Goal: Navigation & Orientation: Find specific page/section

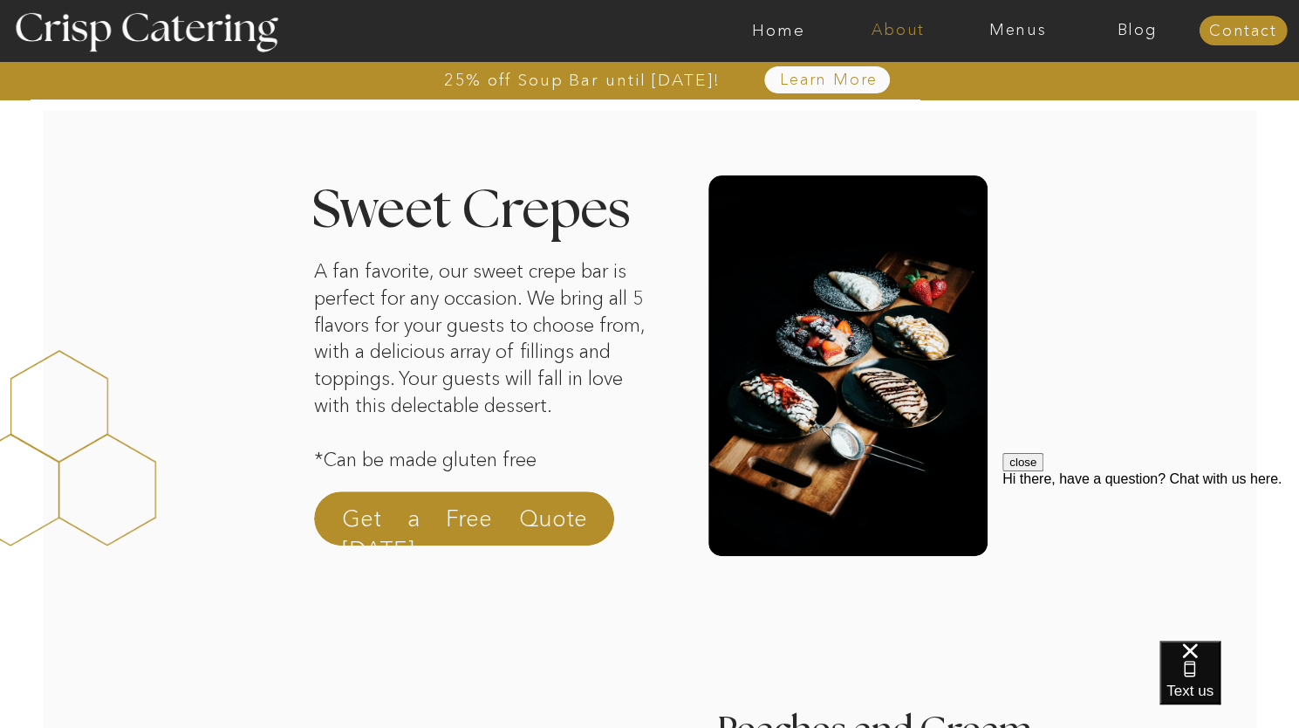
click at [886, 28] on nav "About" at bounding box center [898, 30] width 120 height 17
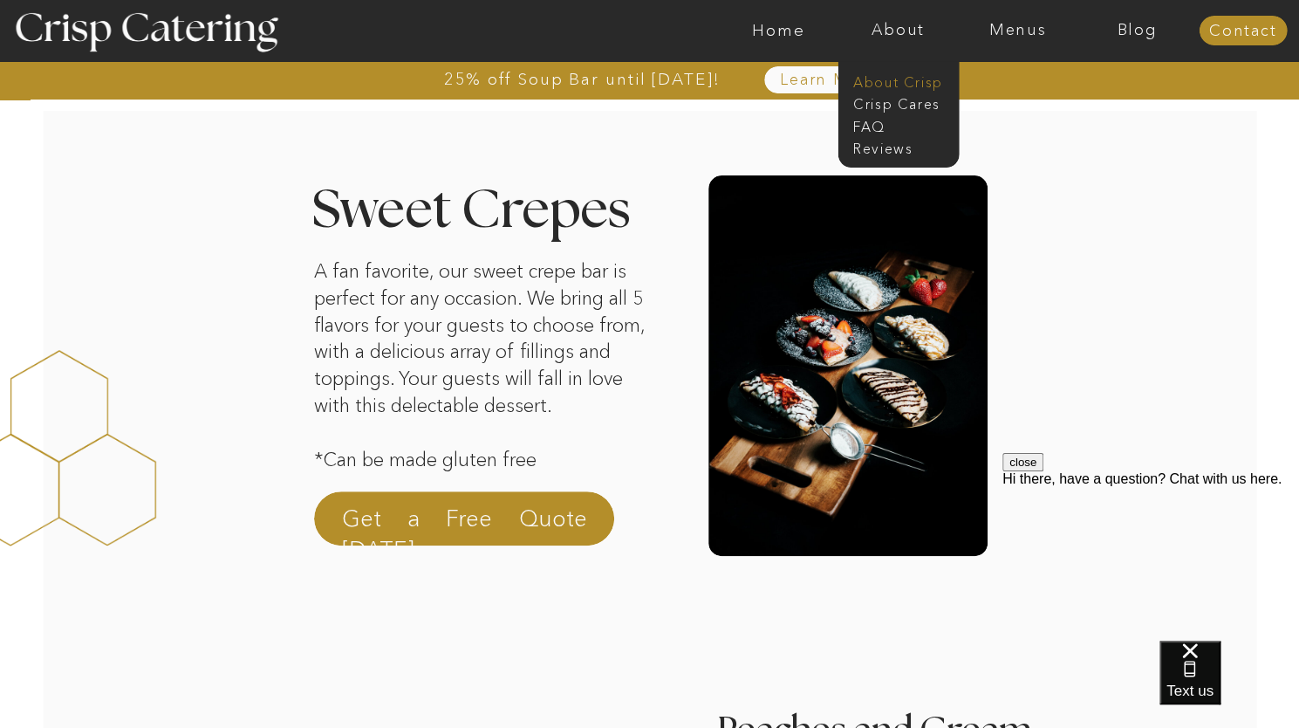
click at [883, 86] on nav "About Crisp" at bounding box center [903, 80] width 100 height 17
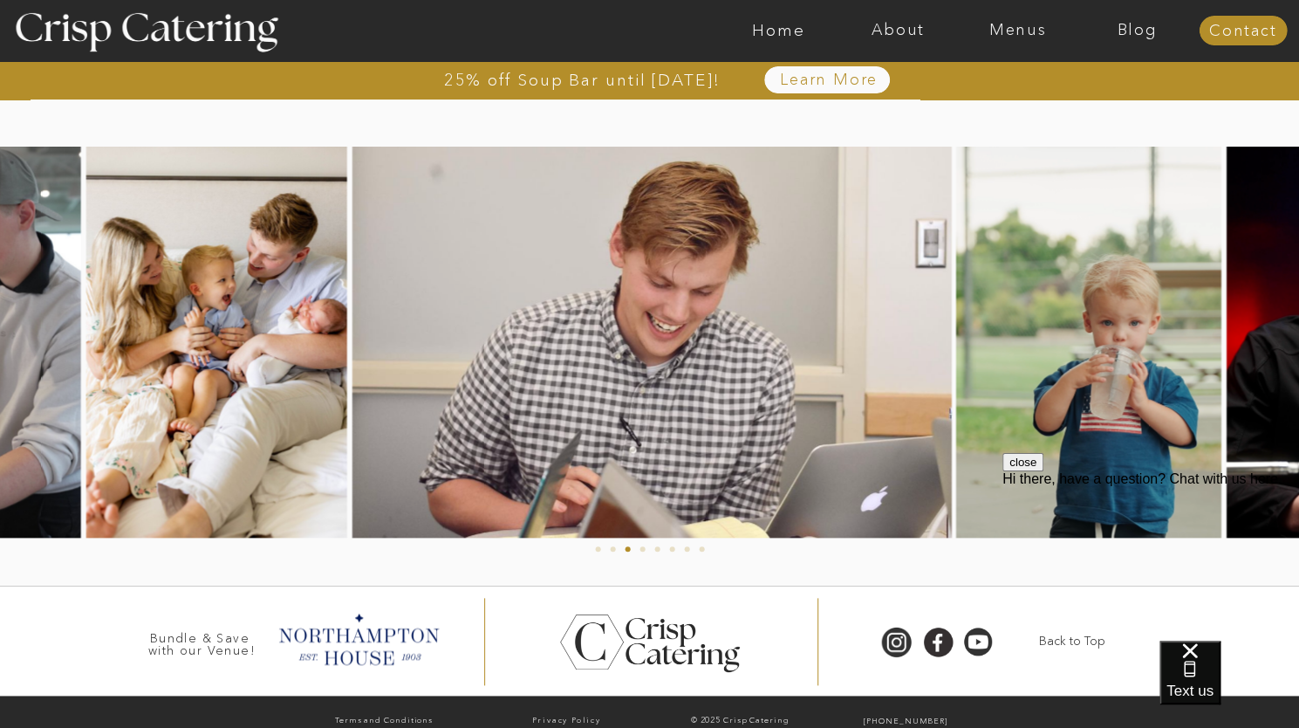
scroll to position [893, 0]
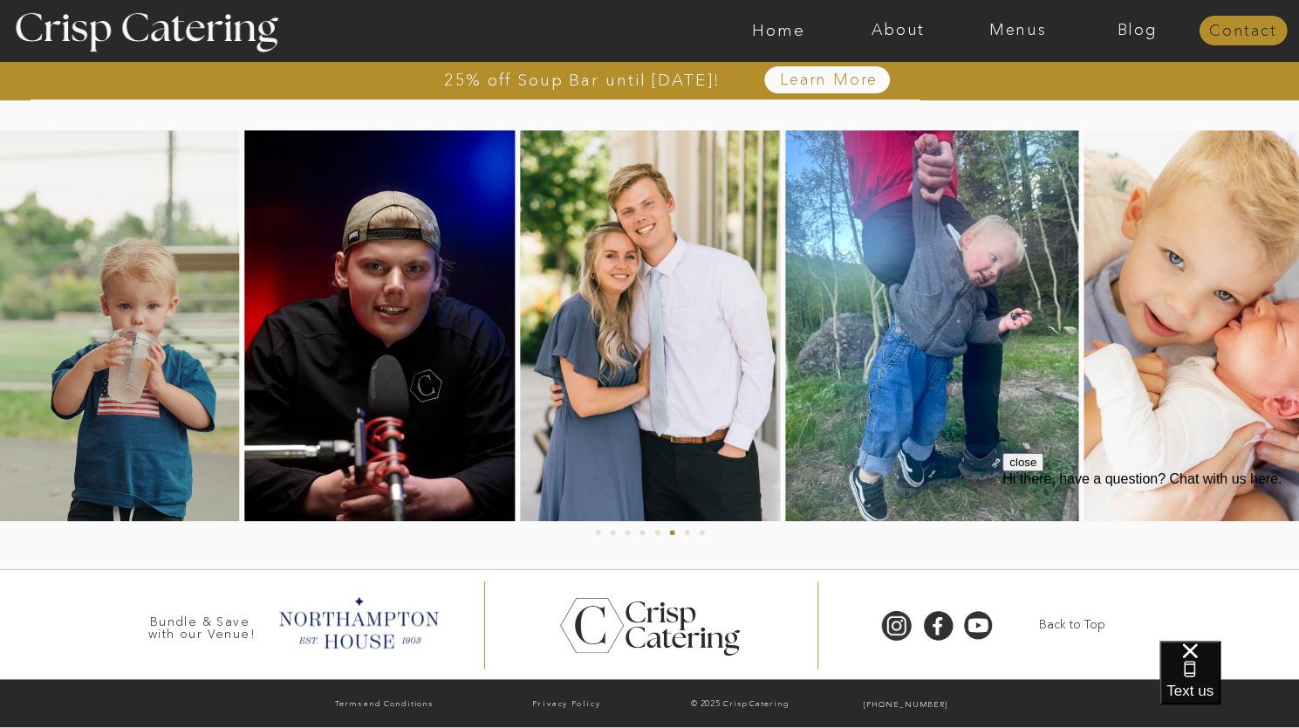
click at [1226, 34] on nav "Contact" at bounding box center [1243, 31] width 88 height 17
